Goal: Task Accomplishment & Management: Manage account settings

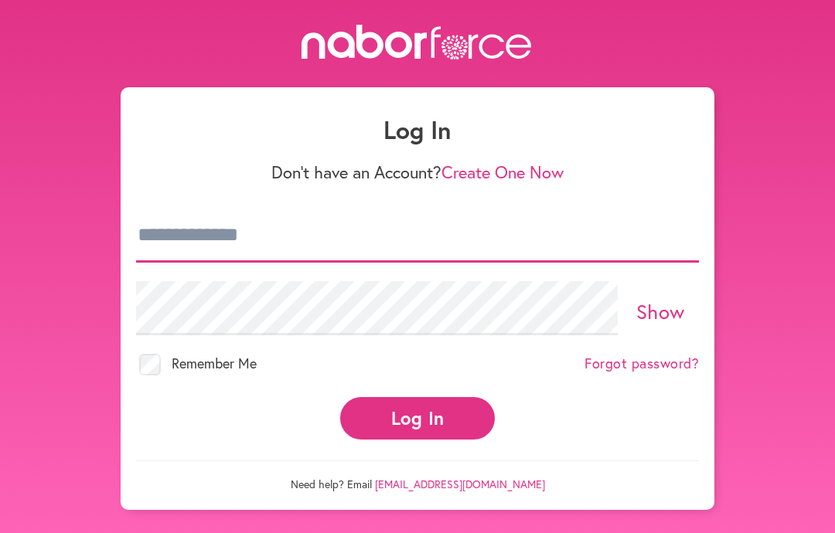
click at [417, 227] on input "email" at bounding box center [417, 236] width 563 height 54
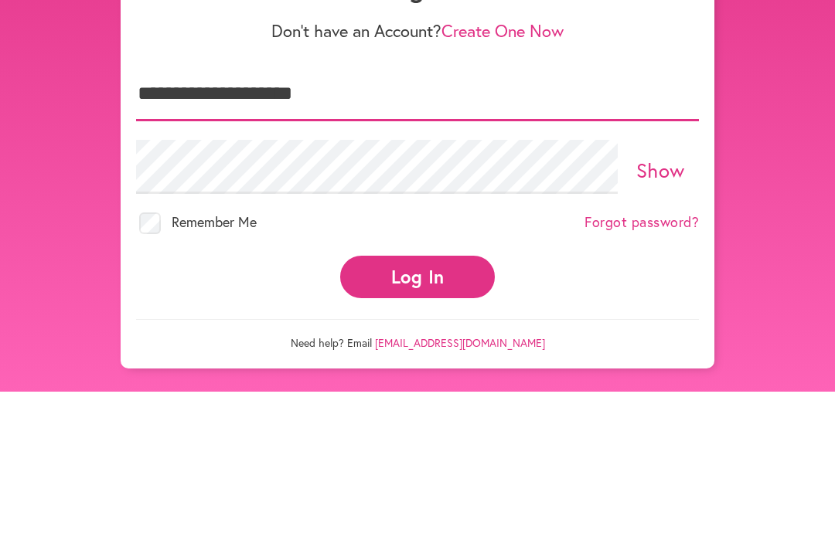
type input "**********"
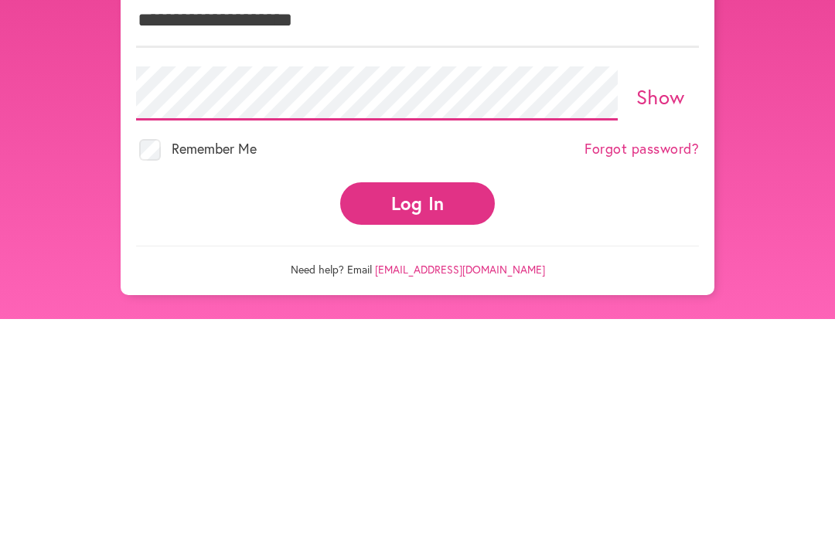
scroll to position [102, 0]
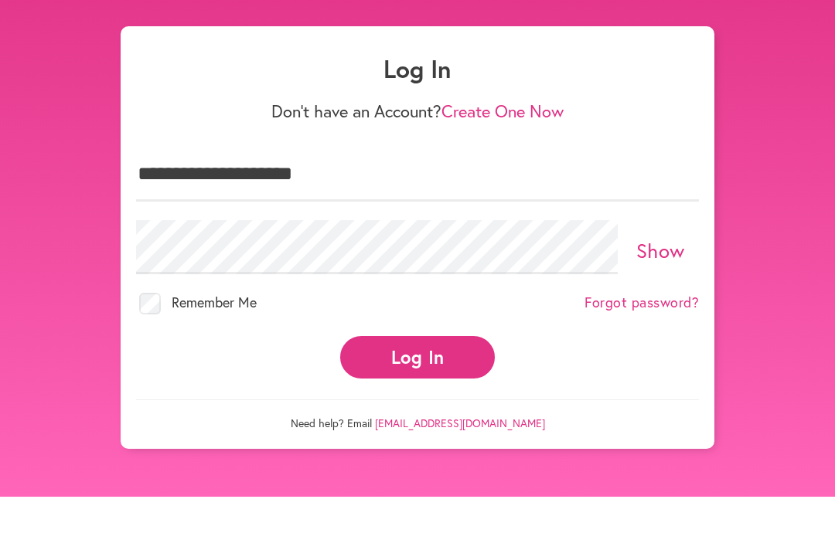
click at [670, 274] on link "Show" at bounding box center [660, 287] width 49 height 26
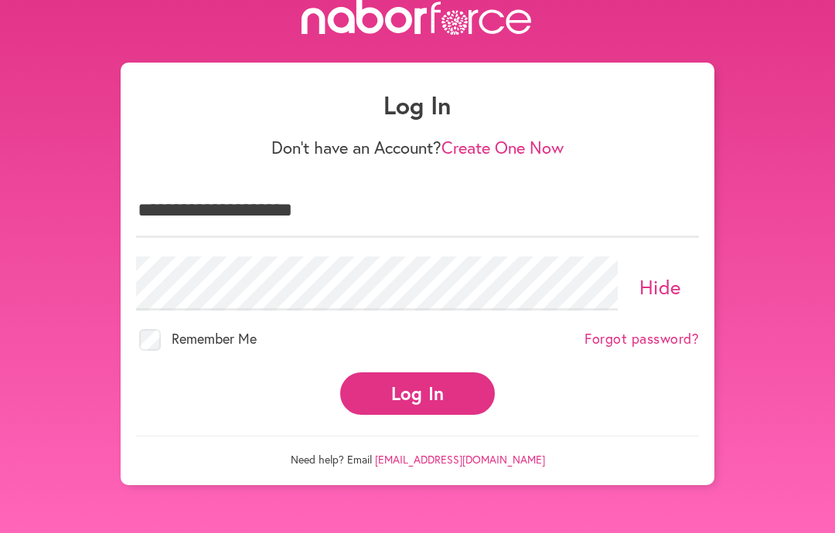
click at [441, 373] on button "Log In" at bounding box center [417, 394] width 155 height 43
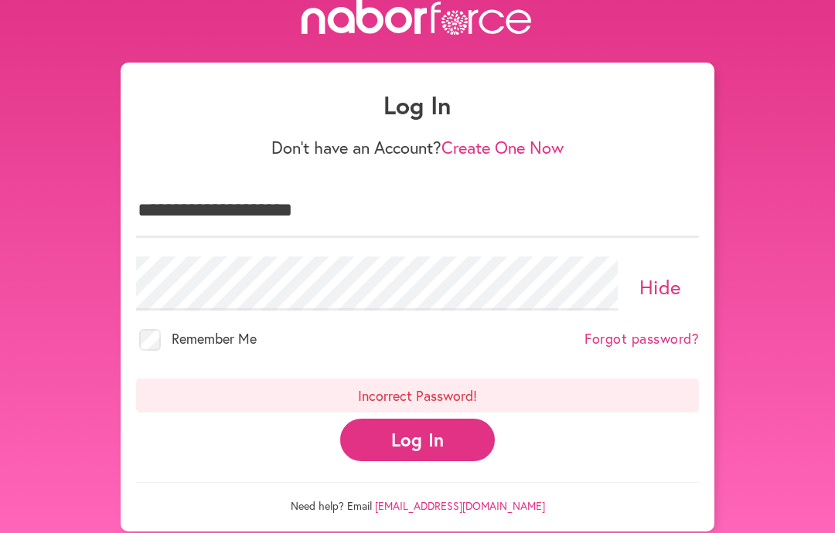
click at [643, 331] on link "Forgot password?" at bounding box center [642, 339] width 114 height 17
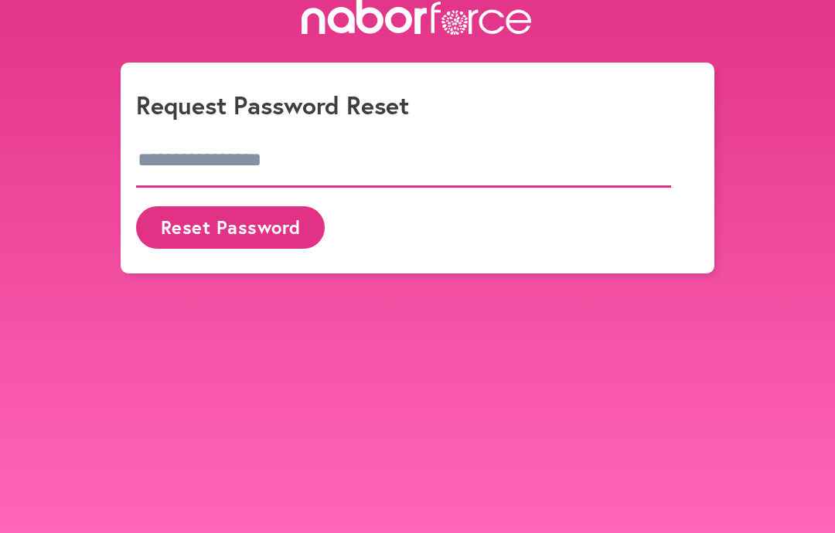
click at [307, 134] on input "email" at bounding box center [403, 161] width 535 height 54
type input "**********"
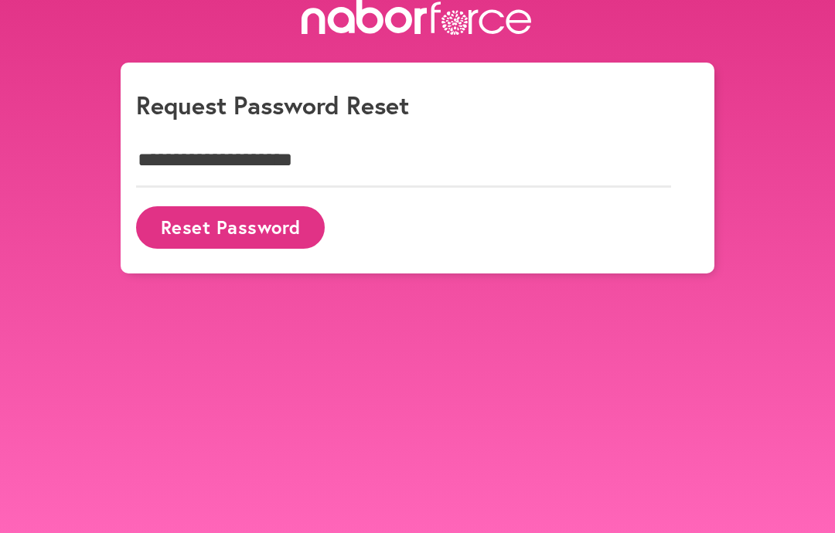
click at [261, 206] on button "Reset Password" at bounding box center [230, 227] width 189 height 43
click at [296, 206] on button "Reset Password" at bounding box center [230, 227] width 189 height 43
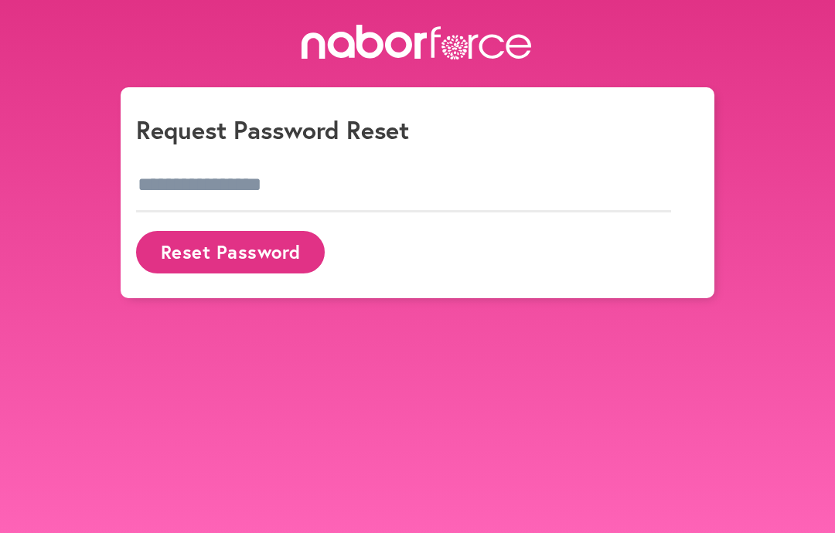
click at [247, 266] on button "Reset Password" at bounding box center [230, 252] width 189 height 43
